Goal: Information Seeking & Learning: Learn about a topic

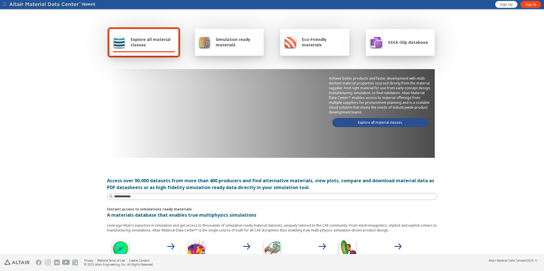
click at [393, 48] on div "Stick-Slip database" at bounding box center [399, 42] width 59 height 14
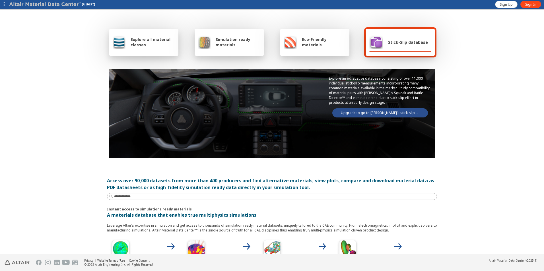
click at [384, 113] on link "Upgrade to go to [PERSON_NAME]’s stick-slip database" at bounding box center [381, 112] width 96 height 9
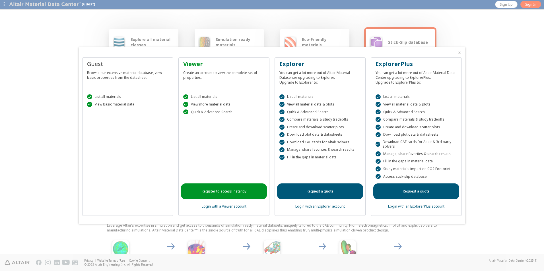
click at [418, 207] on link "Login with an ExplorerPlus account" at bounding box center [416, 206] width 56 height 5
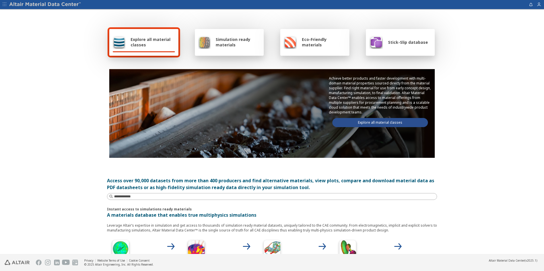
click at [370, 45] on img at bounding box center [377, 42] width 14 height 14
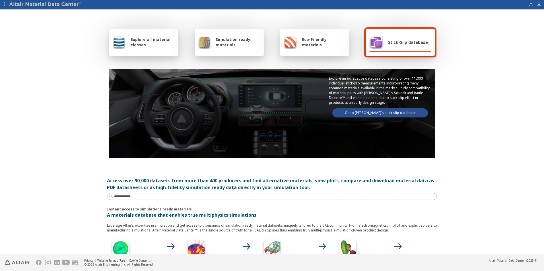
click at [375, 114] on link "Go to Altair’s stick-slip database" at bounding box center [381, 112] width 96 height 9
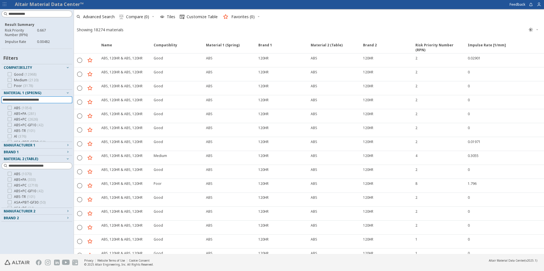
click at [11, 100] on input at bounding box center [38, 100] width 70 height 6
type input "***"
click at [11, 108] on icon at bounding box center [10, 108] width 4 height 4
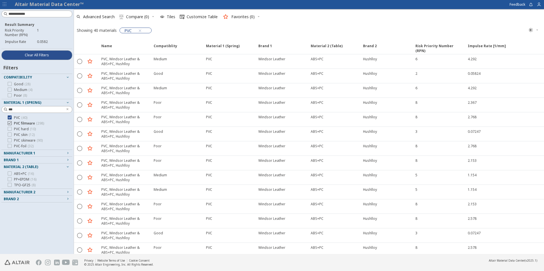
click at [9, 123] on icon at bounding box center [10, 123] width 4 height 4
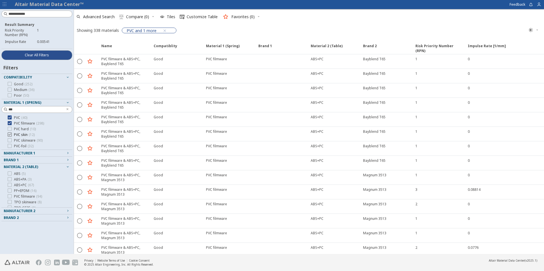
click at [9, 134] on icon at bounding box center [10, 135] width 4 height 4
click at [9, 141] on icon at bounding box center [10, 140] width 4 height 4
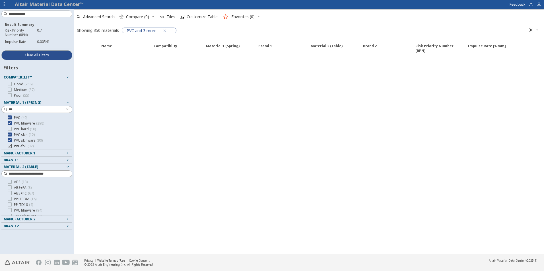
click at [9, 147] on icon at bounding box center [10, 146] width 4 height 4
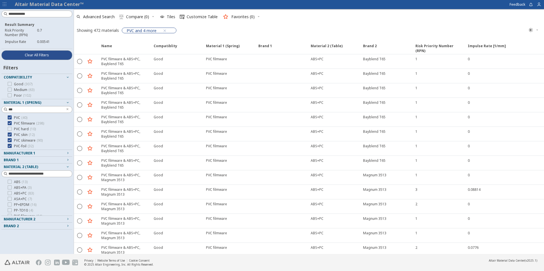
click at [30, 170] on span "Material 2 (Table)" at bounding box center [37, 167] width 66 height 7
click at [30, 173] on span "Manufacturer 2" at bounding box center [20, 173] width 32 height 5
click at [26, 180] on input at bounding box center [40, 181] width 63 height 6
click at [26, 173] on span "Manufacturer 2" at bounding box center [20, 173] width 32 height 5
click at [26, 168] on span "Material 2 (Table)" at bounding box center [21, 167] width 34 height 5
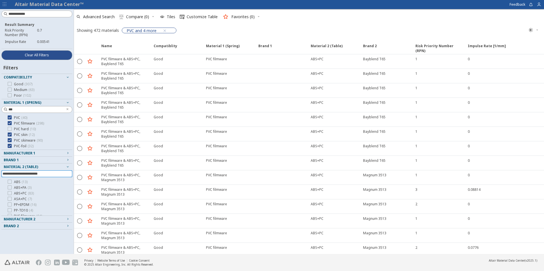
click at [22, 172] on input at bounding box center [38, 174] width 70 height 6
click at [9, 193] on icon at bounding box center [10, 193] width 4 height 4
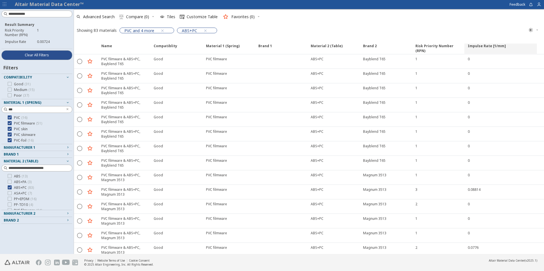
click at [479, 44] on span "Impulse Rate [1/mm]" at bounding box center [487, 49] width 38 height 10
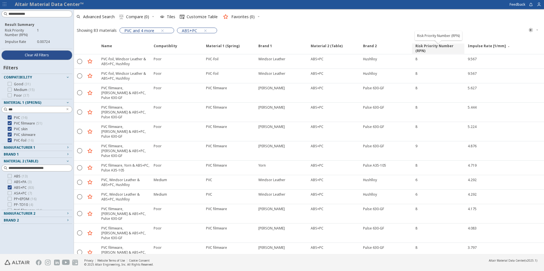
drag, startPoint x: 415, startPoint y: 47, endPoint x: 437, endPoint y: 50, distance: 22.4
click at [450, 45] on span "Risk Priority Number (RPN)" at bounding box center [438, 49] width 52 height 10
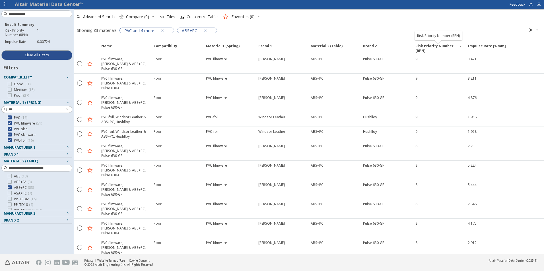
drag, startPoint x: 415, startPoint y: 45, endPoint x: 444, endPoint y: 39, distance: 29.9
click at [443, 44] on span "Risk Priority Number (RPN)" at bounding box center [438, 49] width 52 height 10
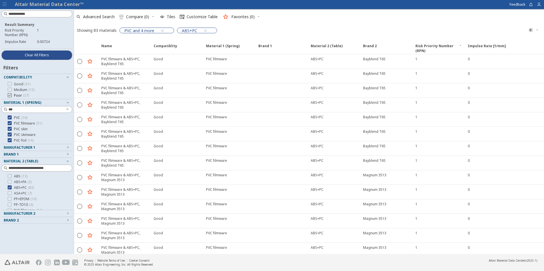
click at [9, 96] on icon at bounding box center [10, 95] width 4 height 4
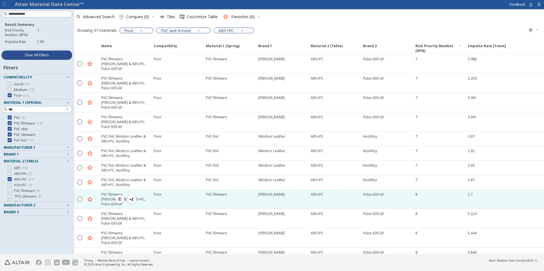
scroll to position [57, 0]
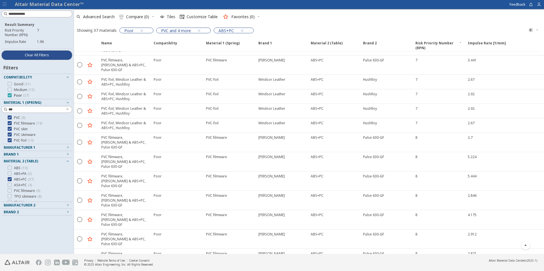
click at [11, 95] on icon at bounding box center [10, 95] width 4 height 4
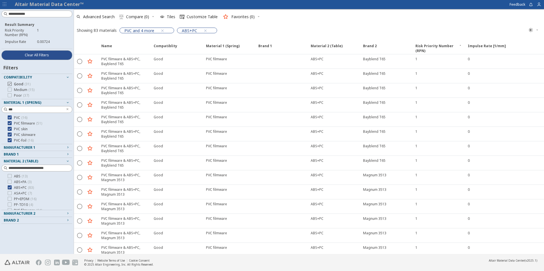
click at [8, 85] on icon at bounding box center [10, 84] width 4 height 4
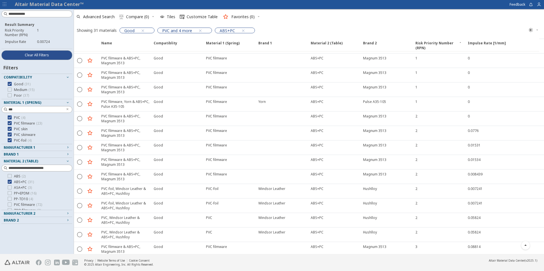
scroll to position [108, 0]
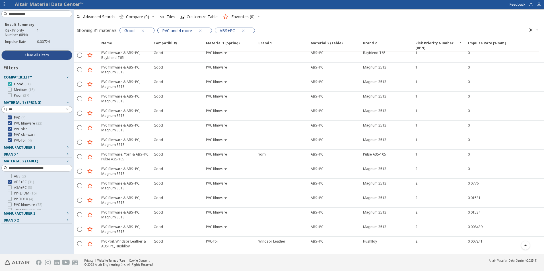
click at [11, 82] on icon at bounding box center [10, 84] width 4 height 4
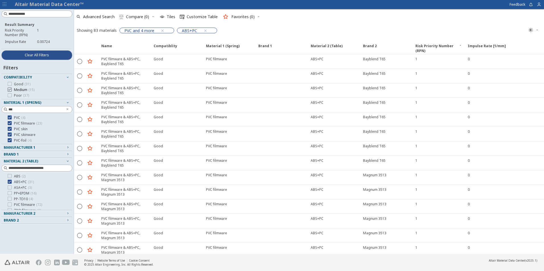
click at [10, 90] on icon at bounding box center [10, 90] width 4 height 4
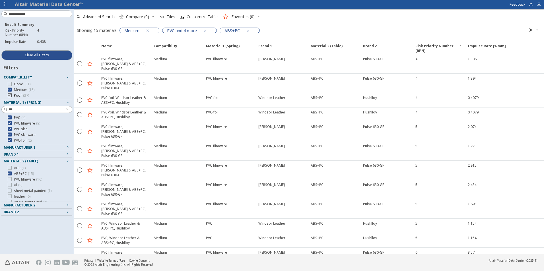
click at [10, 93] on div at bounding box center [10, 95] width 4 height 4
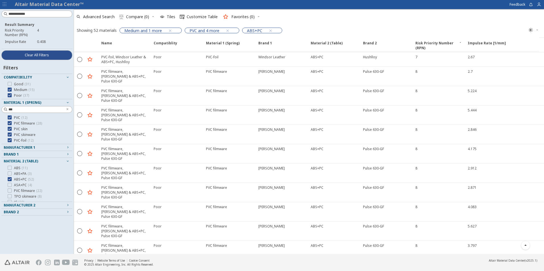
scroll to position [470, 0]
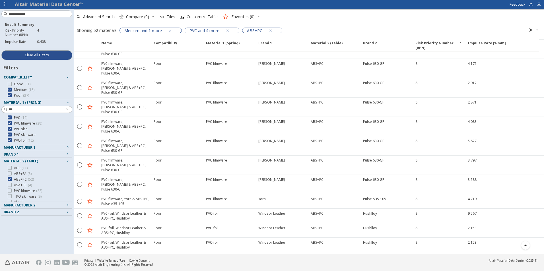
drag, startPoint x: 310, startPoint y: 188, endPoint x: 386, endPoint y: 186, distance: 75.7
drag, startPoint x: 469, startPoint y: 183, endPoint x: 484, endPoint y: 183, distance: 14.8
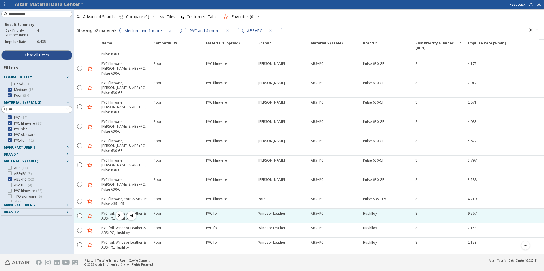
drag, startPoint x: 204, startPoint y: 97, endPoint x: 218, endPoint y: 96, distance: 14.0
click at [218, 209] on div "PVC-foil" at bounding box center [229, 216] width 52 height 14
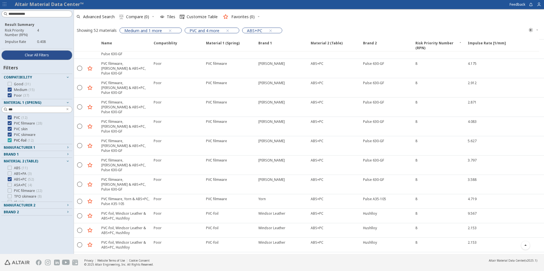
click at [10, 139] on icon at bounding box center [10, 140] width 4 height 4
click at [14, 213] on span "Brand 2" at bounding box center [11, 212] width 15 height 5
click at [11, 219] on icon at bounding box center [10, 219] width 4 height 4
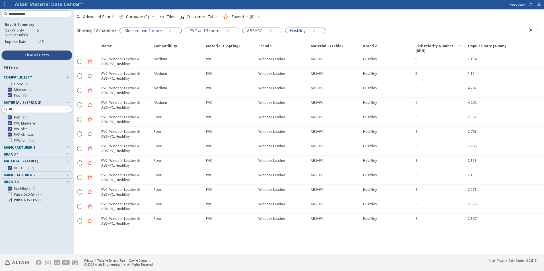
click at [9, 201] on icon at bounding box center [10, 200] width 4 height 4
click at [9, 84] on icon at bounding box center [10, 84] width 4 height 4
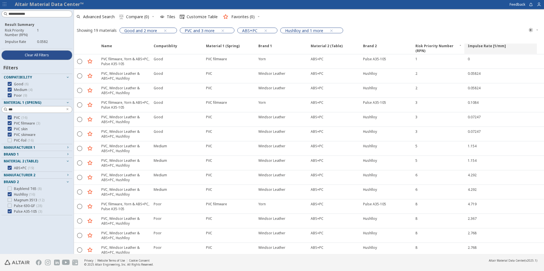
click at [482, 48] on span "Impulse Rate [1/mm]" at bounding box center [487, 49] width 38 height 10
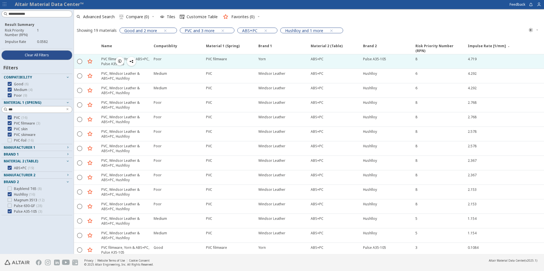
drag, startPoint x: 205, startPoint y: 60, endPoint x: 218, endPoint y: 58, distance: 13.2
click at [218, 58] on div "PVC filmware" at bounding box center [229, 61] width 52 height 14
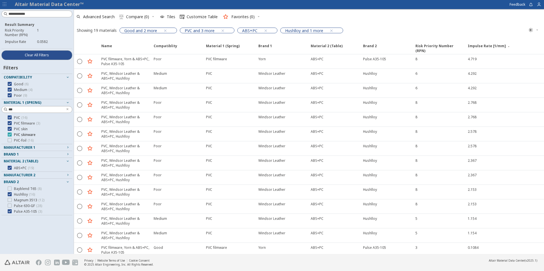
click at [10, 134] on icon at bounding box center [10, 135] width 4 height 4
click at [10, 123] on icon at bounding box center [10, 123] width 4 height 4
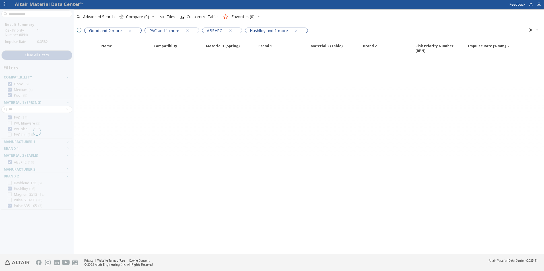
click at [9, 118] on div at bounding box center [37, 131] width 74 height 245
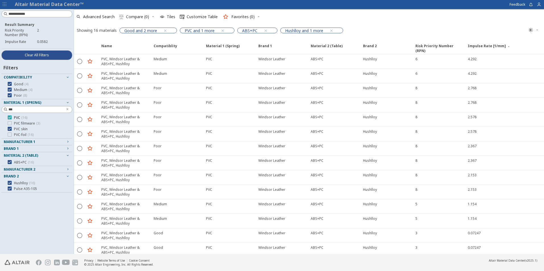
click at [9, 116] on div at bounding box center [10, 118] width 4 height 4
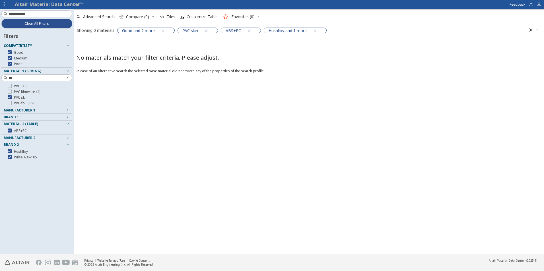
click at [10, 89] on div "PVC ( 16 ) PVC filmware ( 3 ) PVC skin PVC-foil ( 16 )" at bounding box center [36, 95] width 71 height 22
click at [12, 87] on label "PVC ( 16 )" at bounding box center [18, 86] width 20 height 5
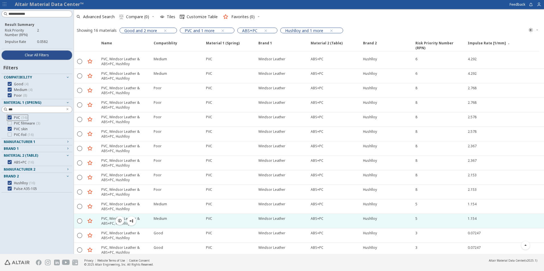
scroll to position [32, 0]
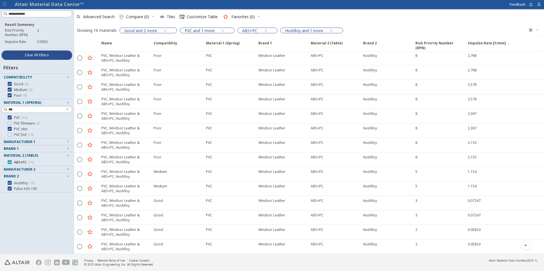
click at [8, 160] on div at bounding box center [10, 162] width 4 height 4
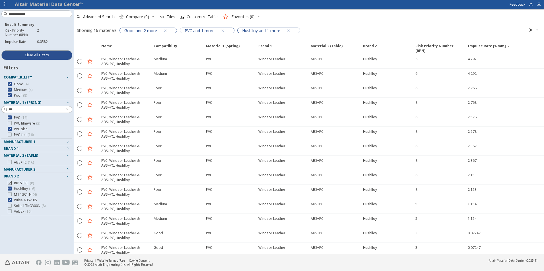
click at [8, 181] on div at bounding box center [10, 183] width 4 height 4
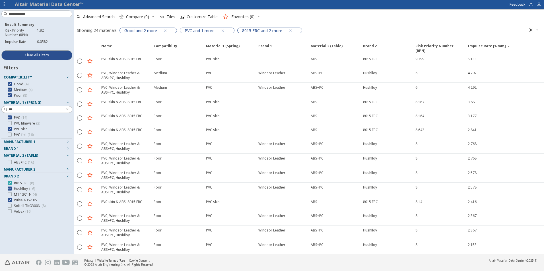
click at [11, 182] on icon at bounding box center [10, 183] width 4 height 4
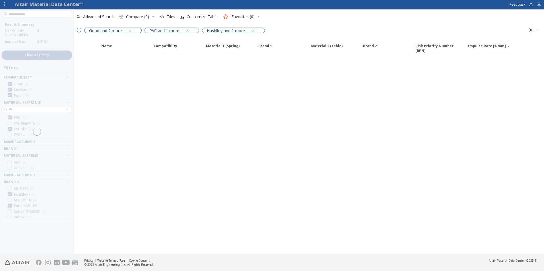
click at [9, 189] on div at bounding box center [37, 131] width 74 height 245
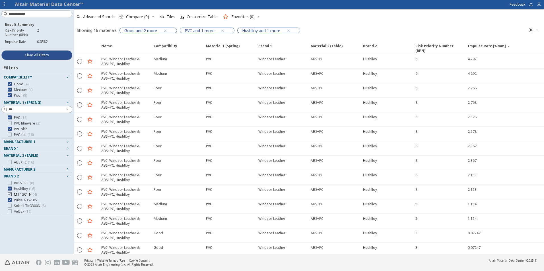
click at [8, 196] on icon at bounding box center [10, 194] width 4 height 4
click at [9, 191] on label "Hushlloy ( 16 )" at bounding box center [21, 189] width 27 height 5
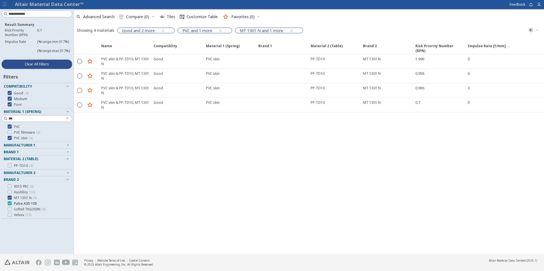
click at [10, 204] on icon at bounding box center [10, 204] width 4 height 4
click at [10, 198] on icon at bounding box center [10, 198] width 4 height 4
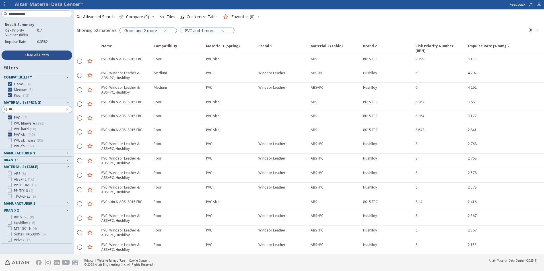
click at [34, 164] on span "Material 2 (Table)" at bounding box center [37, 167] width 66 height 7
click at [34, 55] on span "Clear All Filters" at bounding box center [37, 55] width 24 height 5
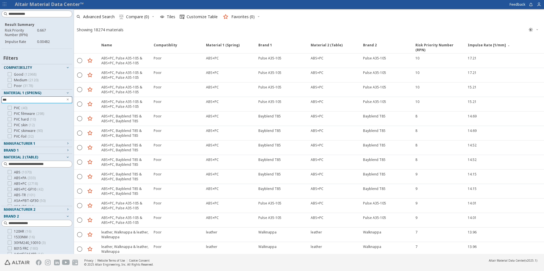
click at [19, 99] on input "***" at bounding box center [33, 100] width 61 height 6
click at [10, 109] on icon at bounding box center [10, 108] width 4 height 4
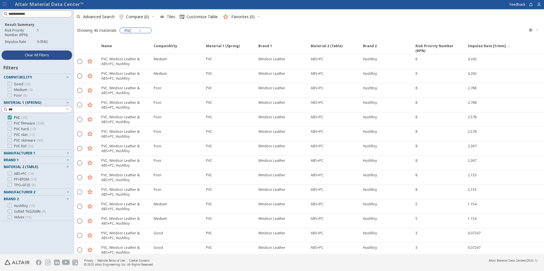
click at [9, 118] on icon at bounding box center [10, 118] width 4 height 4
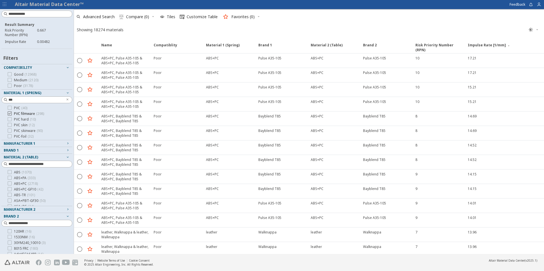
click at [11, 112] on icon at bounding box center [10, 114] width 4 height 4
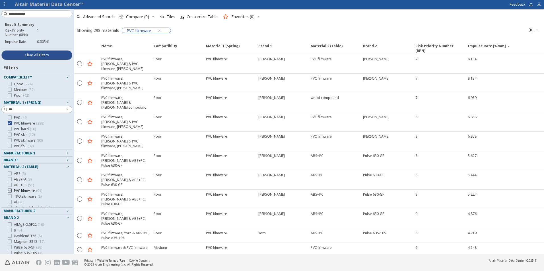
click at [9, 190] on icon at bounding box center [10, 191] width 4 height 4
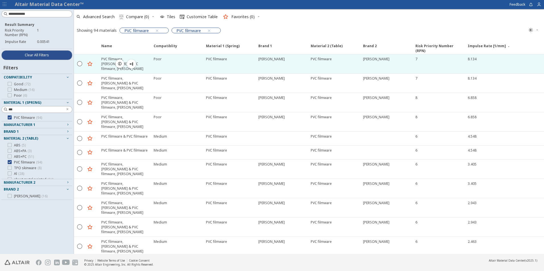
drag, startPoint x: 467, startPoint y: 59, endPoint x: 477, endPoint y: 57, distance: 9.3
click at [477, 57] on div "8.134" at bounding box center [501, 63] width 73 height 19
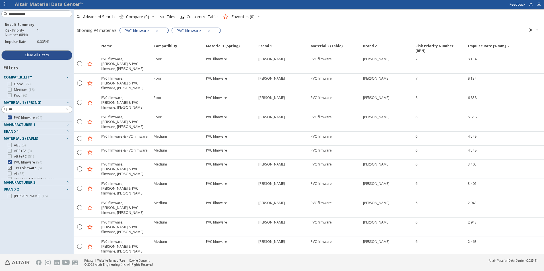
click at [9, 167] on icon at bounding box center [10, 168] width 4 height 4
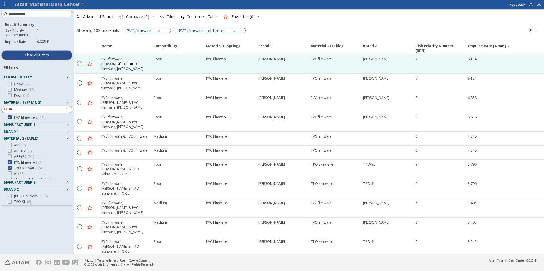
drag, startPoint x: 469, startPoint y: 61, endPoint x: 483, endPoint y: 63, distance: 14.9
click at [483, 62] on div "8.134" at bounding box center [501, 63] width 73 height 19
drag, startPoint x: 473, startPoint y: 60, endPoint x: 459, endPoint y: 59, distance: 13.4
click at [459, 59] on div "PVC filmware, Roy & PVC filmware, Roy Poor PVC filmware Roy PVC filmware Roy 7 …" at bounding box center [311, 63] width 452 height 19
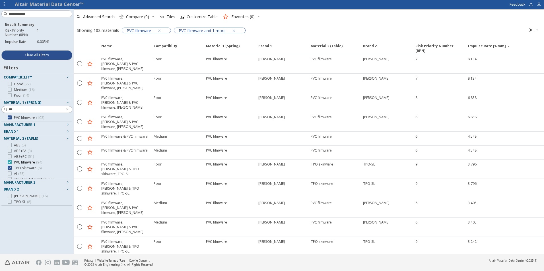
click at [9, 162] on icon at bounding box center [10, 162] width 4 height 4
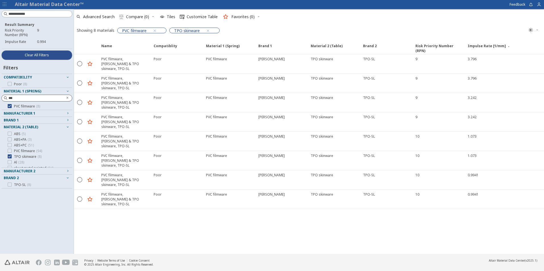
click at [66, 97] on icon "Clear text" at bounding box center [67, 97] width 3 height 3
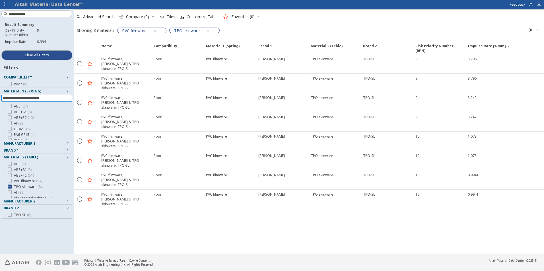
click at [19, 100] on input at bounding box center [38, 98] width 70 height 6
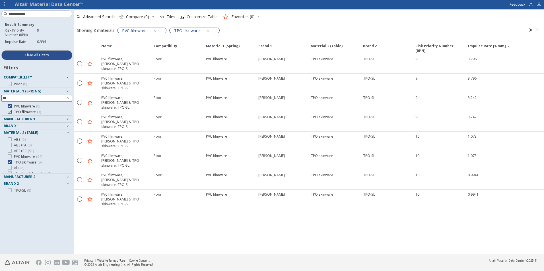
type input "***"
click at [10, 112] on icon at bounding box center [10, 112] width 4 height 4
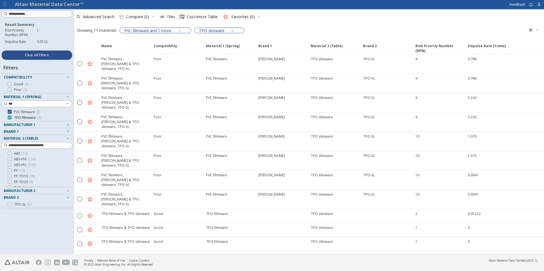
click at [8, 119] on icon at bounding box center [10, 118] width 4 height 4
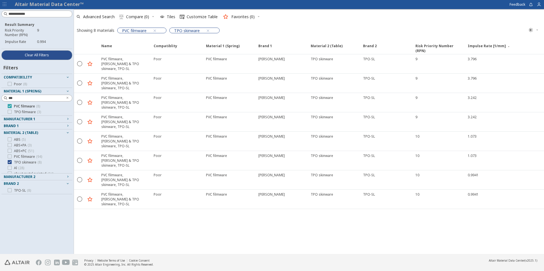
click at [9, 105] on icon at bounding box center [10, 106] width 4 height 4
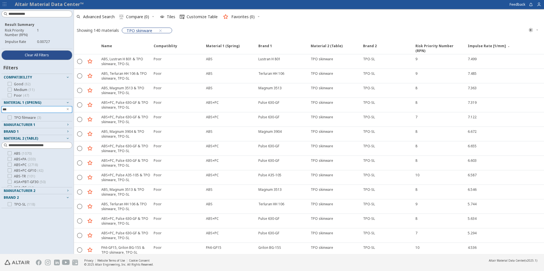
click at [66, 108] on icon "Clear text" at bounding box center [67, 109] width 3 height 3
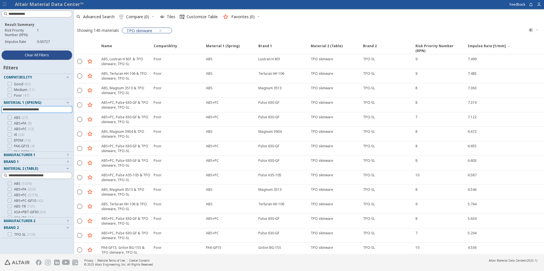
click at [20, 110] on input at bounding box center [38, 109] width 70 height 6
type input "*"
drag, startPoint x: 68, startPoint y: 108, endPoint x: 64, endPoint y: 112, distance: 4.8
click at [68, 108] on icon "Clear text" at bounding box center [67, 109] width 3 height 3
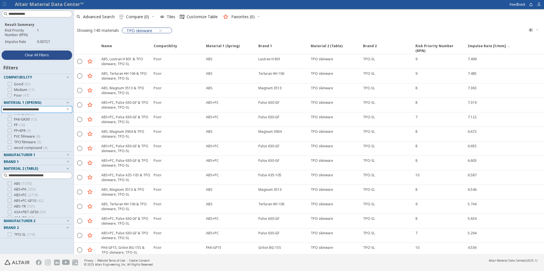
scroll to position [38, 0]
click at [18, 177] on input at bounding box center [38, 176] width 70 height 6
type input "**"
click at [9, 183] on icon at bounding box center [10, 184] width 4 height 4
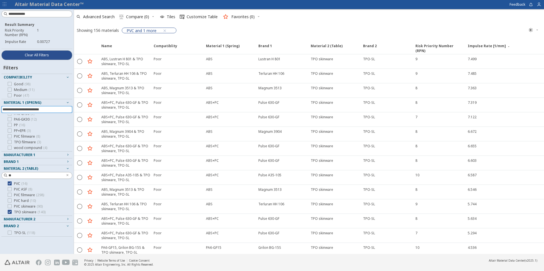
click at [23, 111] on input at bounding box center [38, 109] width 70 height 6
type input "*"
click at [11, 136] on icon at bounding box center [10, 136] width 4 height 4
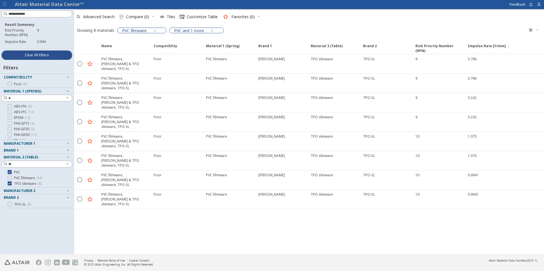
scroll to position [27, 0]
click at [14, 184] on span "TPO skinware ( 8 )" at bounding box center [28, 184] width 28 height 5
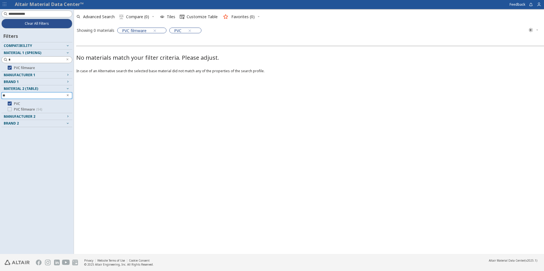
click at [67, 95] on icon "Clear text" at bounding box center [67, 95] width 3 height 3
click at [69, 59] on span "Clear text" at bounding box center [68, 59] width 6 height 7
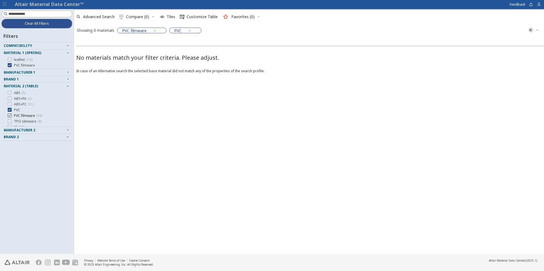
click at [10, 116] on icon at bounding box center [10, 116] width 4 height 4
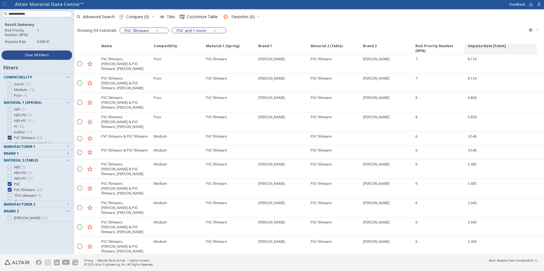
click at [490, 50] on span "Impulse Rate [1/mm]" at bounding box center [487, 49] width 38 height 10
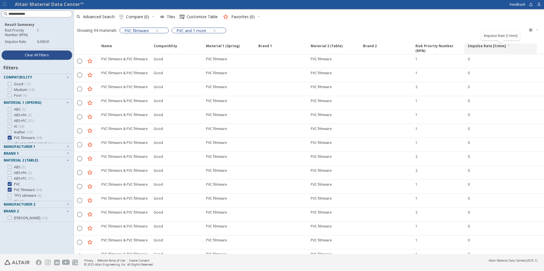
click at [489, 50] on span "Impulse Rate [1/mm]" at bounding box center [487, 49] width 38 height 10
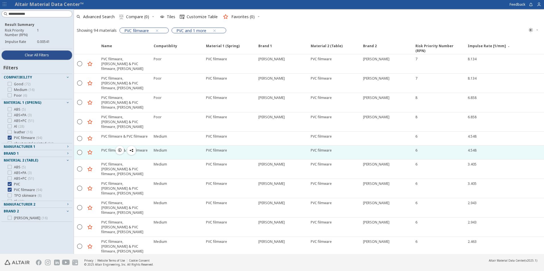
drag, startPoint x: 229, startPoint y: 130, endPoint x: 200, endPoint y: 130, distance: 28.8
click at [200, 146] on div "PVC filmware & PVC filmware Medium PVC filmware PVC filmware 6 4.548" at bounding box center [311, 153] width 452 height 14
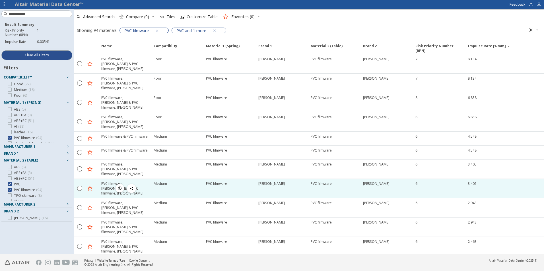
drag, startPoint x: 479, startPoint y: 129, endPoint x: 88, endPoint y: 155, distance: 392.6
click at [100, 124] on div "  PVC filmware, [PERSON_NAME] & PVC filmware, [PERSON_NAME] Poor PVC filmware…" at bounding box center [309, 145] width 470 height 183
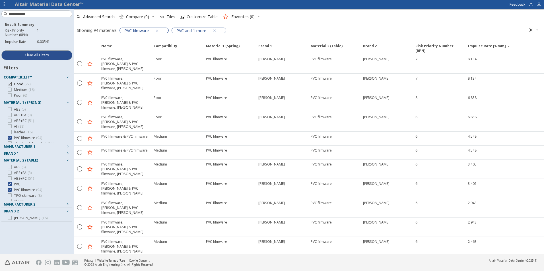
click at [10, 83] on icon at bounding box center [10, 84] width 4 height 4
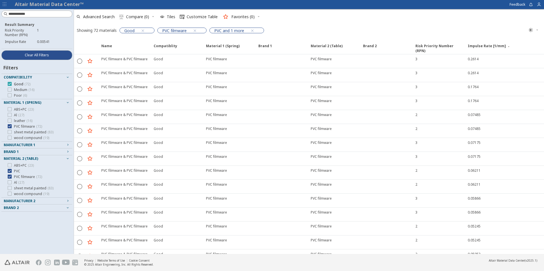
click at [12, 85] on label "Good ( 72 )" at bounding box center [19, 84] width 23 height 5
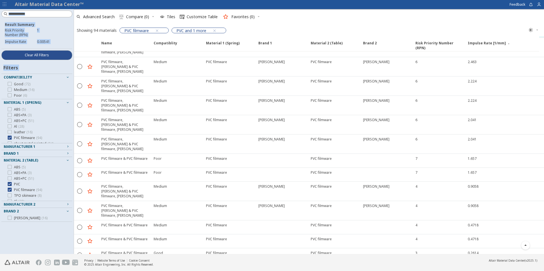
scroll to position [399, 0]
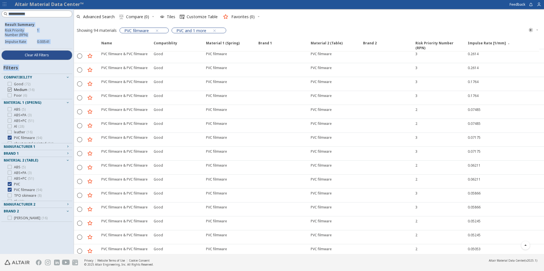
click at [9, 91] on icon at bounding box center [10, 90] width 4 height 4
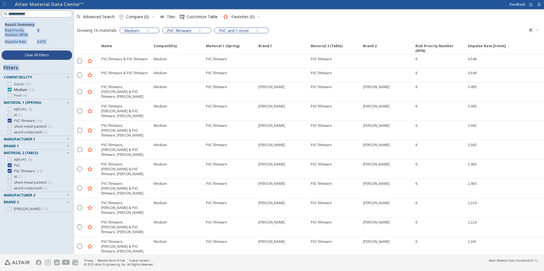
click at [11, 89] on icon at bounding box center [10, 90] width 4 height 4
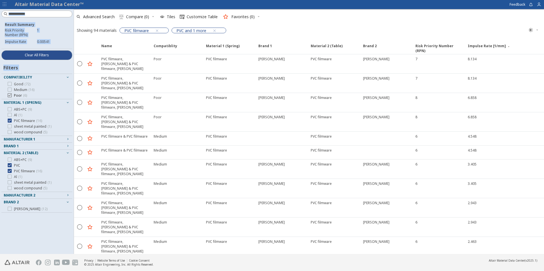
click at [10, 96] on icon at bounding box center [10, 95] width 4 height 4
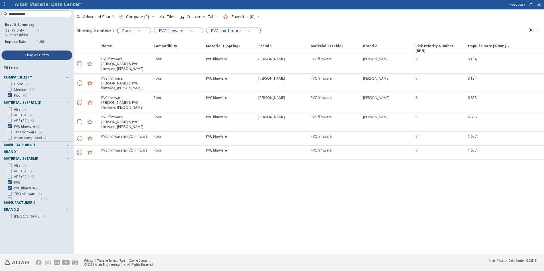
click at [9, 98] on div "Good ( 72 ) Medium ( 16 ) Poor ( 6 )" at bounding box center [36, 90] width 71 height 18
click at [9, 97] on div at bounding box center [10, 95] width 4 height 4
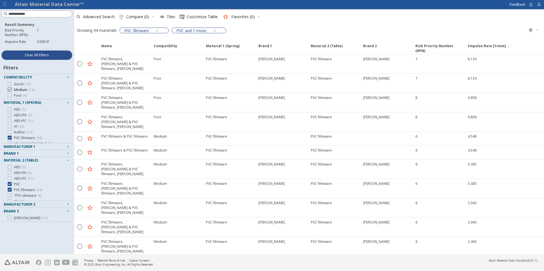
click at [10, 89] on icon at bounding box center [10, 90] width 4 height 4
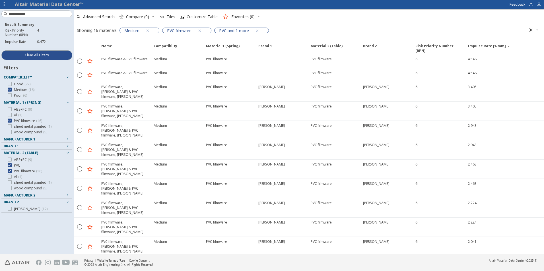
click at [8, 81] on div "Good ( 72 ) Medium ( 16 ) Poor ( 6 )" at bounding box center [36, 90] width 71 height 18
click at [9, 86] on div at bounding box center [10, 84] width 4 height 4
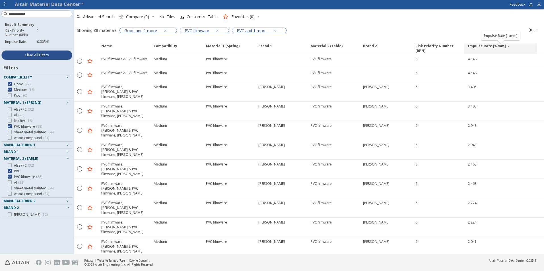
click at [484, 46] on span "Impulse Rate [1/mm]" at bounding box center [487, 49] width 38 height 10
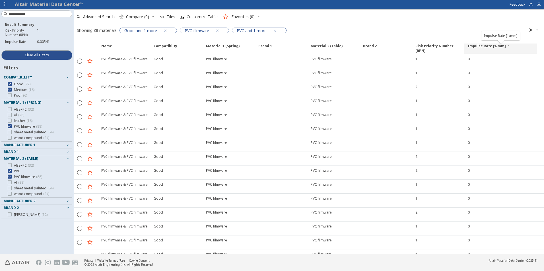
click at [484, 46] on span "Impulse Rate [1/mm]" at bounding box center [487, 49] width 38 height 10
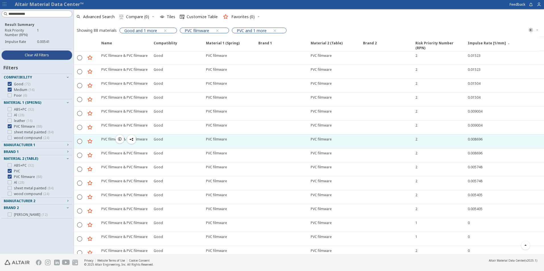
scroll to position [655, 0]
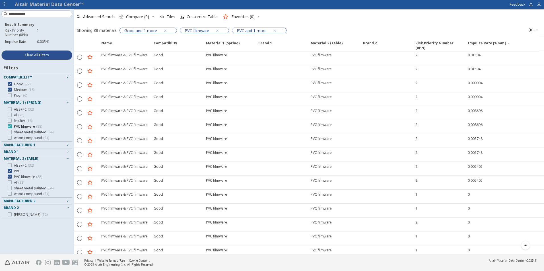
click at [9, 127] on icon at bounding box center [10, 126] width 4 height 4
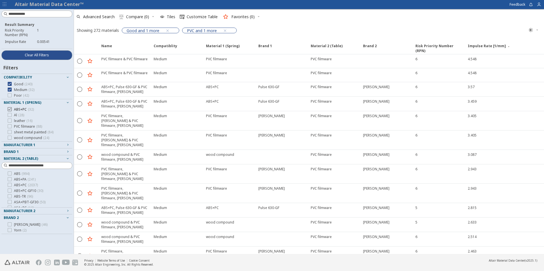
click at [11, 111] on icon at bounding box center [10, 109] width 4 height 4
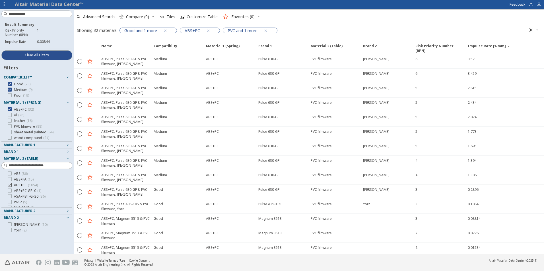
click at [9, 185] on icon at bounding box center [10, 185] width 4 height 4
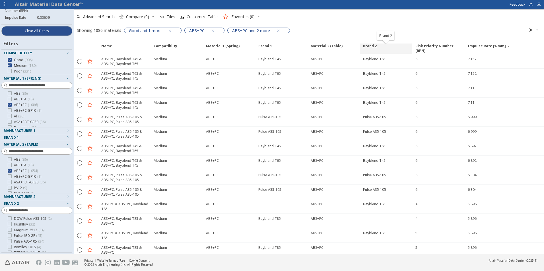
click at [369, 45] on span "Brand 2" at bounding box center [370, 49] width 14 height 10
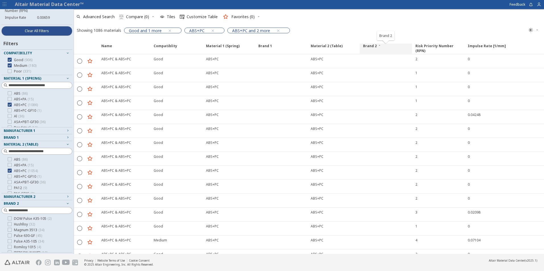
click at [369, 45] on span "Brand 2" at bounding box center [370, 49] width 14 height 10
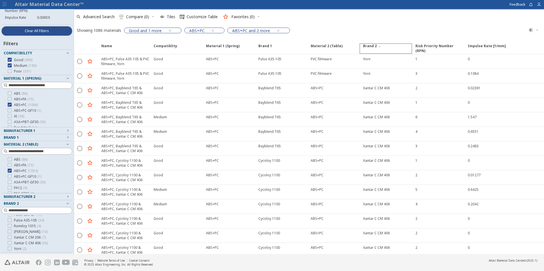
scroll to position [50, 0]
click at [26, 137] on div "Brand 1" at bounding box center [35, 138] width 62 height 5
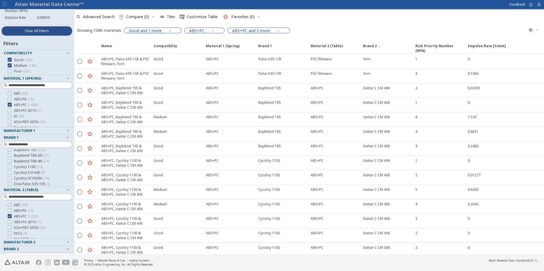
scroll to position [10, 0]
click at [9, 171] on icon at bounding box center [10, 171] width 4 height 4
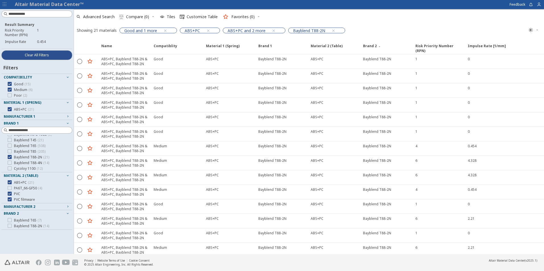
click at [10, 176] on span "Material 2 (Table)" at bounding box center [21, 175] width 34 height 5
click at [9, 163] on icon at bounding box center [10, 163] width 4 height 4
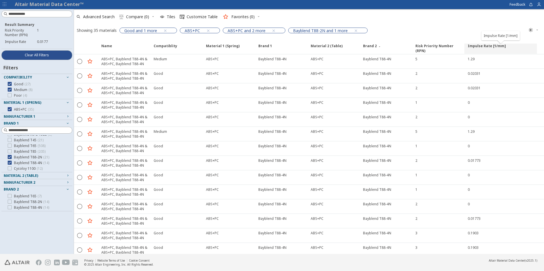
click at [483, 46] on span "Impulse Rate [1/mm]" at bounding box center [487, 49] width 38 height 10
click at [12, 96] on label "Poor ( 4 )" at bounding box center [17, 95] width 19 height 5
click at [11, 152] on icon at bounding box center [10, 151] width 4 height 4
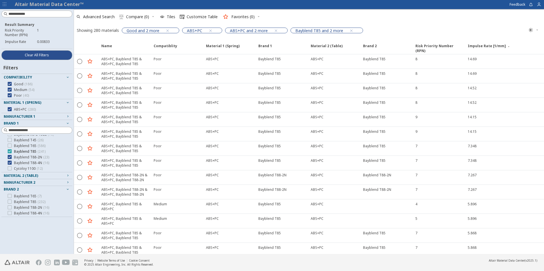
click at [10, 151] on icon at bounding box center [10, 151] width 4 height 4
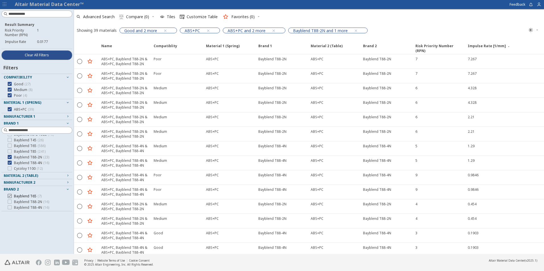
click at [9, 196] on icon at bounding box center [10, 196] width 4 height 4
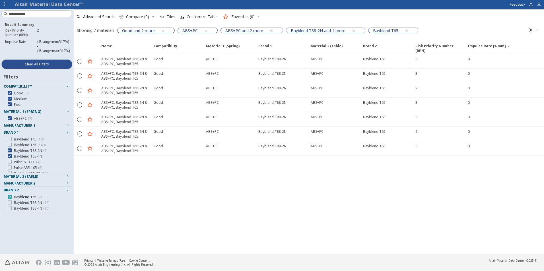
click at [9, 198] on icon at bounding box center [10, 197] width 4 height 4
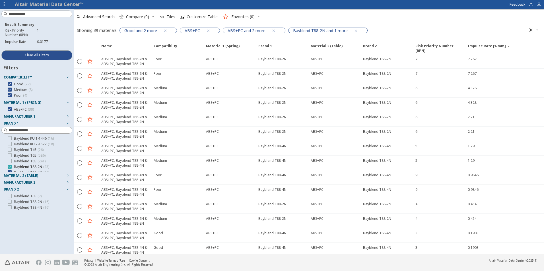
click at [10, 167] on icon at bounding box center [10, 167] width 4 height 4
click at [10, 146] on div at bounding box center [10, 144] width 4 height 4
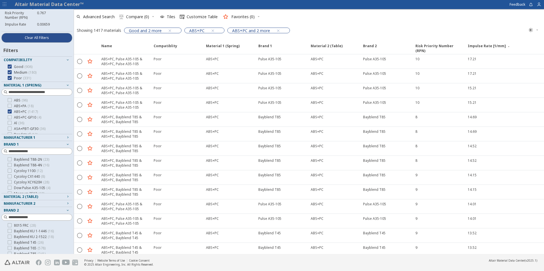
scroll to position [24, 0]
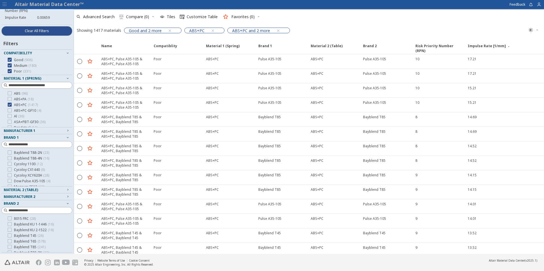
click at [20, 188] on span "Material 2 (Table)" at bounding box center [21, 190] width 34 height 5
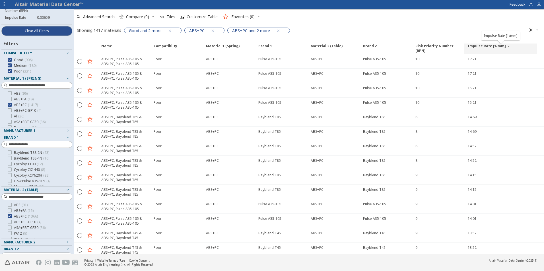
click at [478, 46] on span "Impulse Rate [1/mm]" at bounding box center [487, 49] width 38 height 10
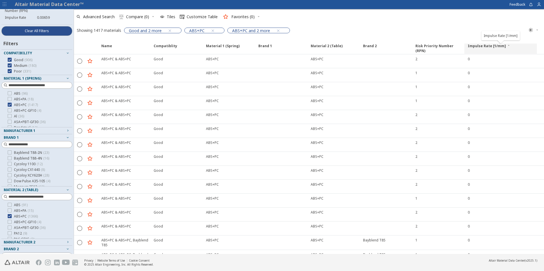
click at [478, 46] on span "Impulse Rate [1/mm]" at bounding box center [487, 49] width 38 height 10
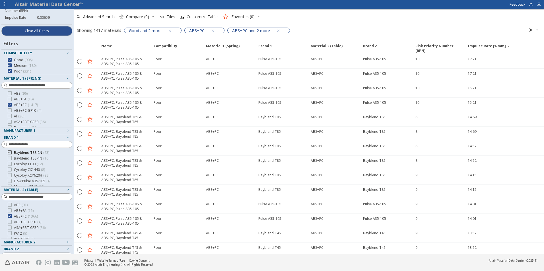
click at [9, 154] on icon at bounding box center [10, 153] width 4 height 4
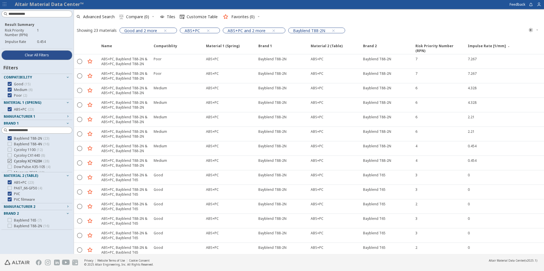
click at [9, 159] on div at bounding box center [10, 161] width 4 height 4
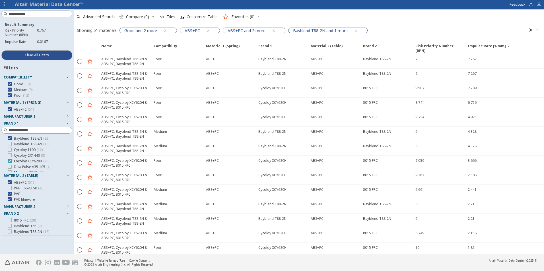
click at [9, 161] on icon at bounding box center [10, 161] width 4 height 4
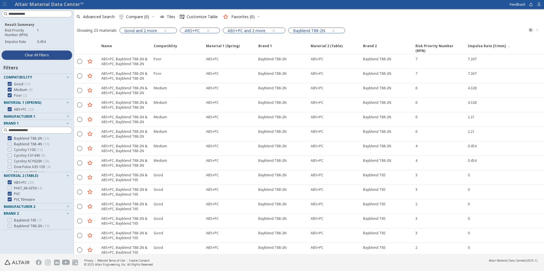
click at [9, 142] on div "Bayblend KU 1-1446 ( 16 ) Bayblend KU 2-1522 ( 18 ) Bayblend T45 ( 26 ) Bayblen…" at bounding box center [36, 161] width 71 height 107
click at [10, 144] on icon at bounding box center [10, 144] width 4 height 4
click at [488, 42] on div "Name Compatiblity Compatiblity Material 1 (Spring) Material 1 (Spring) Brand 1 …" at bounding box center [309, 46] width 470 height 15
click at [486, 48] on span "Impulse Rate [1/mm]" at bounding box center [487, 49] width 38 height 10
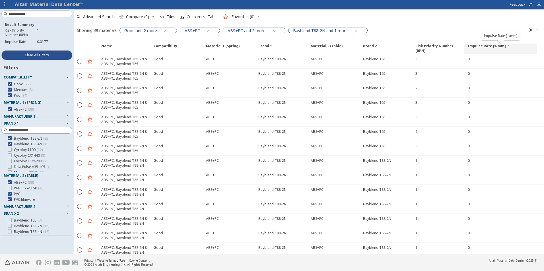
click at [486, 48] on span "Impulse Rate [1/mm]" at bounding box center [487, 49] width 38 height 10
click at [10, 220] on icon at bounding box center [10, 220] width 4 height 4
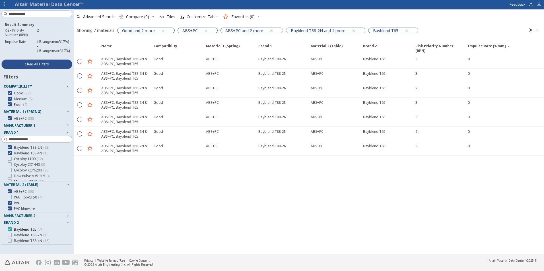
scroll to position [4, 0]
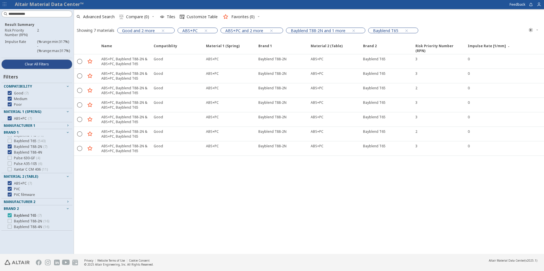
click at [10, 216] on icon at bounding box center [10, 216] width 4 height 4
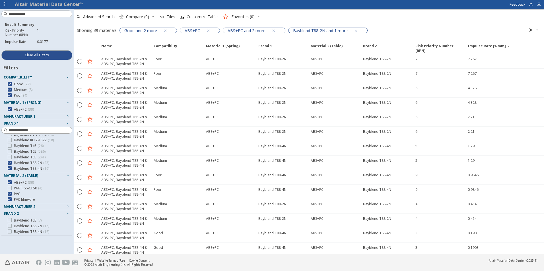
scroll to position [28, 0]
click at [9, 196] on label "PVC" at bounding box center [14, 194] width 13 height 5
click at [8, 194] on icon at bounding box center [10, 194] width 4 height 4
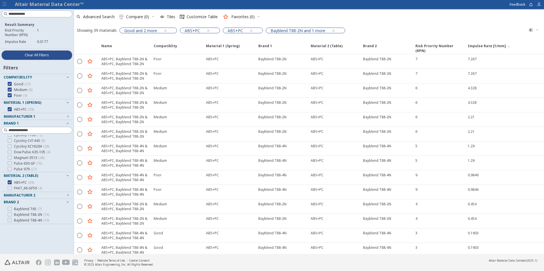
scroll to position [72, 0]
click at [269, 47] on span "Brand 1" at bounding box center [265, 49] width 14 height 10
click at [476, 46] on span "Impulse Rate [1/mm]" at bounding box center [487, 49] width 38 height 10
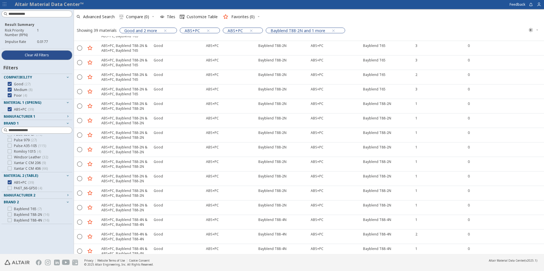
scroll to position [0, 0]
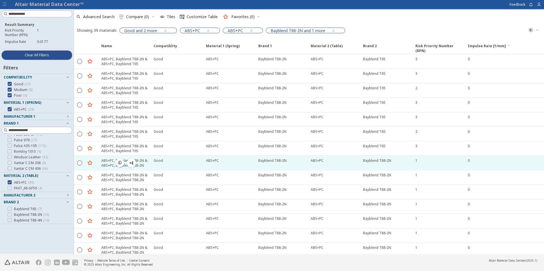
drag, startPoint x: 493, startPoint y: 150, endPoint x: 502, endPoint y: 156, distance: 10.7
click at [504, 156] on div "  ABS+PC, Bayblend T88-2N & ABS+PC, Bayblend T65 Good ABS+PC Bayblend T88-2N …" at bounding box center [309, 126] width 470 height 145
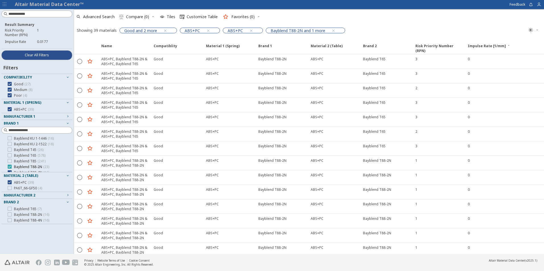
click at [8, 167] on div at bounding box center [10, 167] width 4 height 4
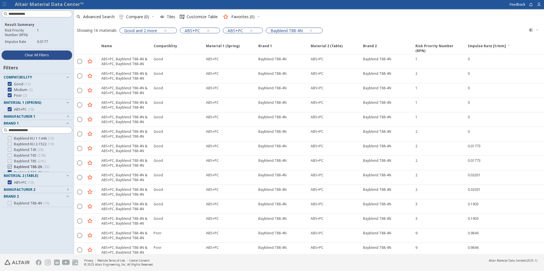
click at [9, 168] on icon at bounding box center [10, 167] width 4 height 4
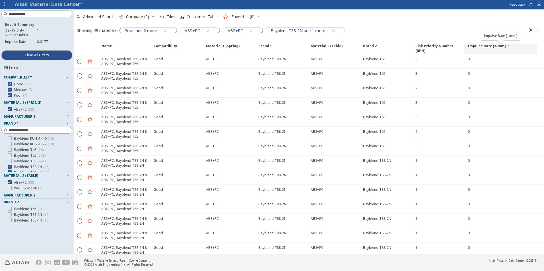
click at [480, 44] on span "Impulse Rate [1/mm]" at bounding box center [487, 49] width 38 height 10
click at [9, 144] on icon at bounding box center [10, 144] width 4 height 4
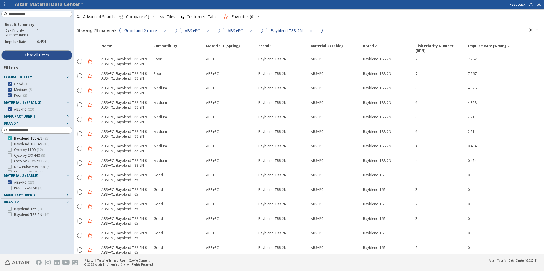
click at [10, 138] on icon at bounding box center [10, 138] width 4 height 4
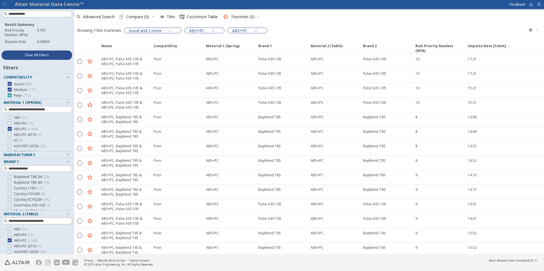
click at [9, 96] on icon at bounding box center [10, 95] width 4 height 4
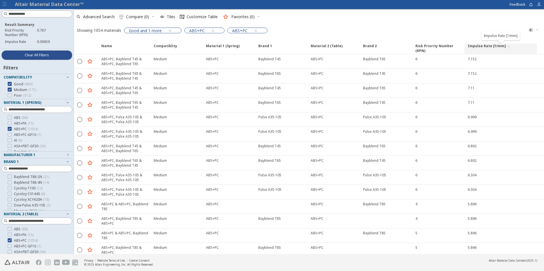
click at [480, 48] on span "Impulse Rate [1/mm]" at bounding box center [487, 49] width 38 height 10
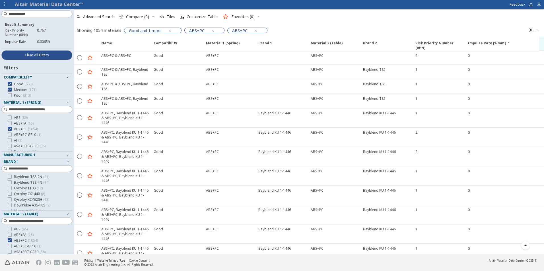
scroll to position [114, 0]
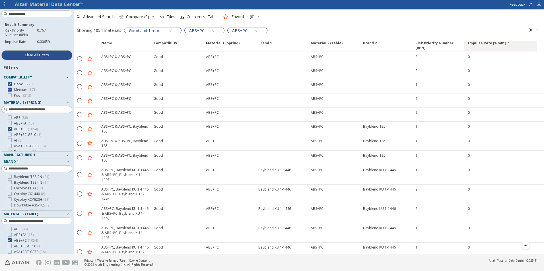
click at [481, 42] on span "Impulse Rate [1/mm]" at bounding box center [487, 46] width 38 height 10
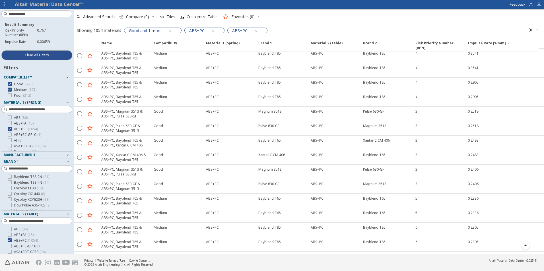
scroll to position [1997, 0]
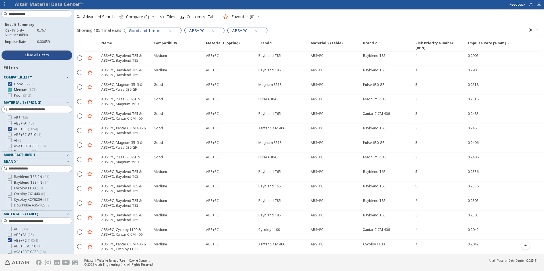
click at [9, 89] on icon at bounding box center [10, 90] width 4 height 4
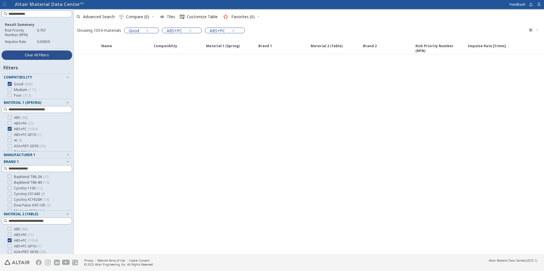
scroll to position [23, 0]
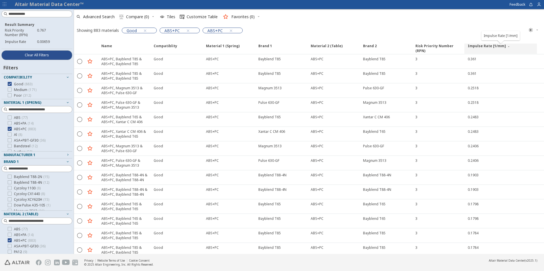
click at [479, 47] on span "Impulse Rate [1/mm]" at bounding box center [487, 49] width 38 height 10
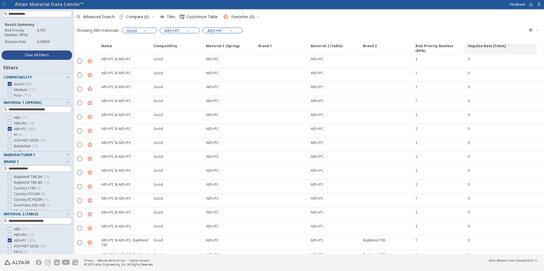
click at [482, 47] on span "Impulse Rate [1/mm]" at bounding box center [487, 49] width 38 height 10
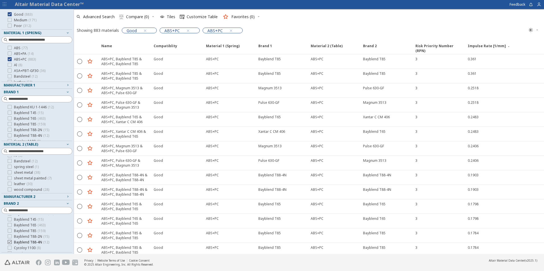
scroll to position [0, 0]
click at [7, 231] on div at bounding box center [6, 230] width 4 height 5
click at [9, 231] on icon at bounding box center [10, 230] width 4 height 4
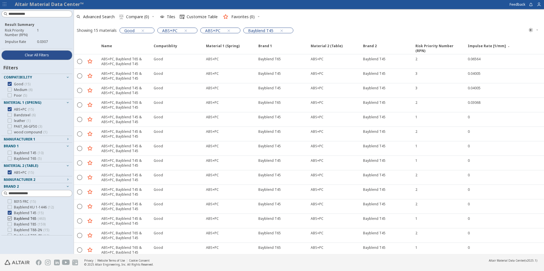
click at [9, 219] on icon at bounding box center [10, 219] width 4 height 4
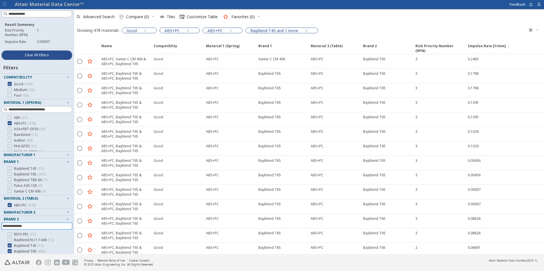
click at [9, 223] on input at bounding box center [38, 226] width 70 height 6
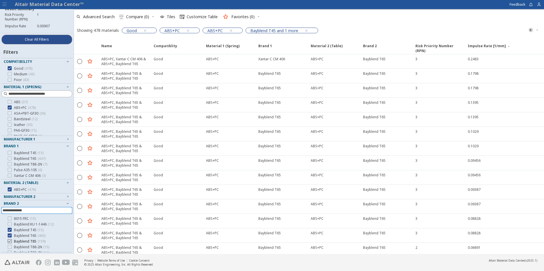
click at [8, 242] on icon at bounding box center [10, 241] width 4 height 4
click at [9, 236] on icon at bounding box center [10, 236] width 4 height 4
click at [9, 243] on icon at bounding box center [10, 243] width 4 height 4
click at [11, 226] on div at bounding box center [10, 226] width 4 height 4
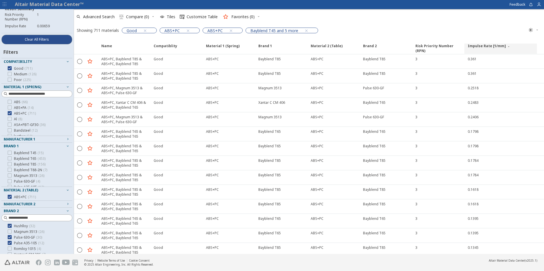
click at [477, 46] on span "Impulse Rate [1/mm]" at bounding box center [487, 49] width 38 height 10
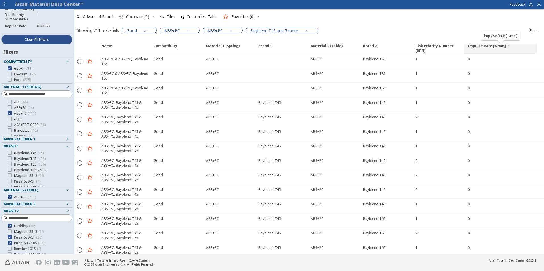
click at [477, 47] on span "Impulse Rate [1/mm]" at bounding box center [487, 49] width 38 height 10
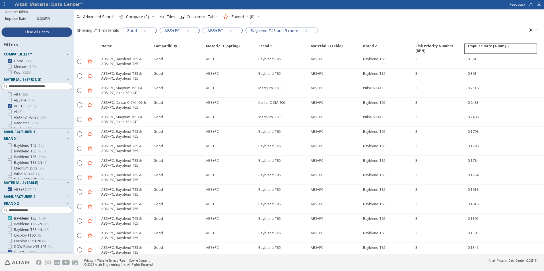
scroll to position [32, 0]
click at [9, 228] on div at bounding box center [10, 226] width 4 height 4
click at [490, 46] on span "Impulse Rate [1/mm]" at bounding box center [487, 49] width 38 height 10
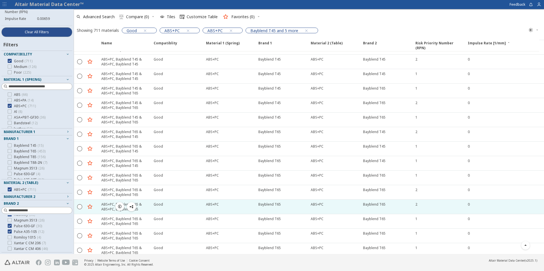
scroll to position [0, 0]
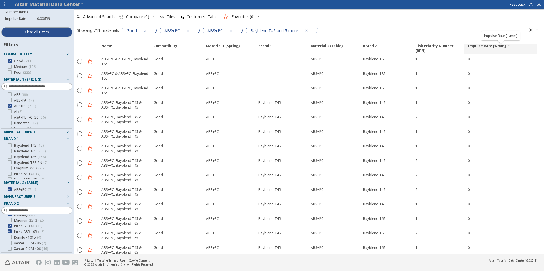
click at [507, 46] on icon at bounding box center [508, 45] width 3 height 3
